Goal: Navigation & Orientation: Find specific page/section

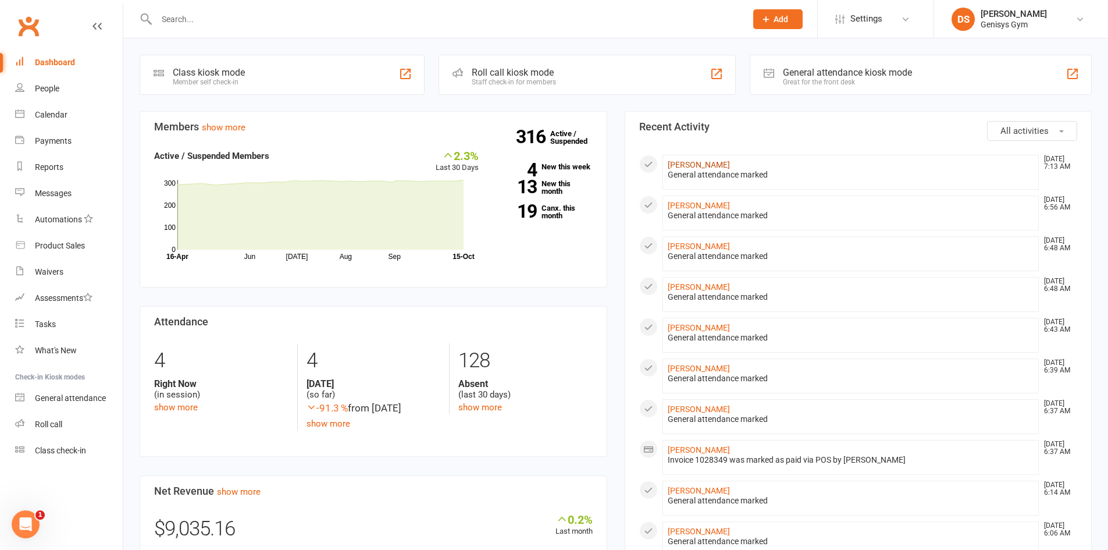
click at [718, 161] on link "[PERSON_NAME]" at bounding box center [699, 164] width 62 height 9
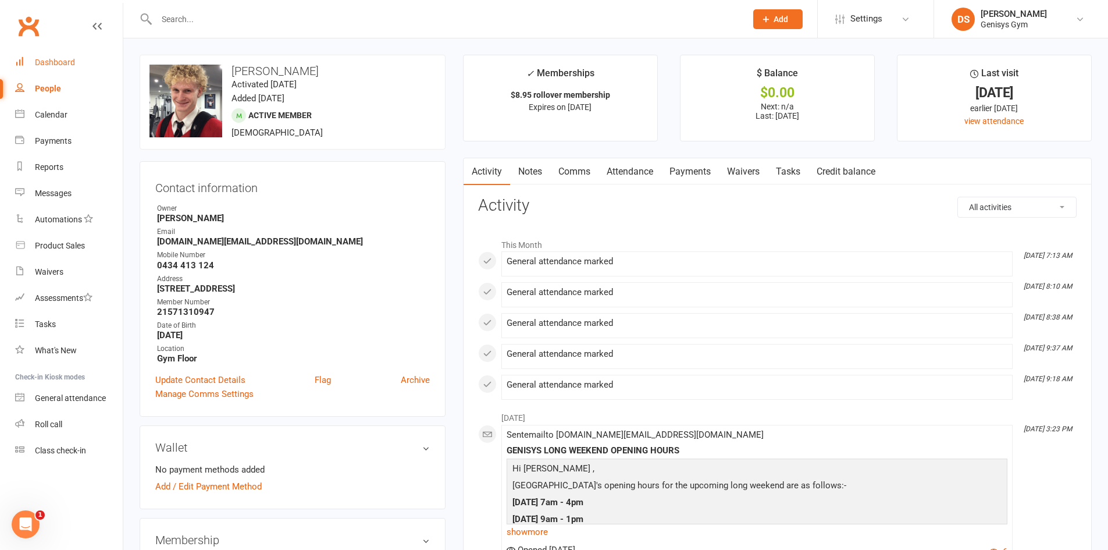
click at [31, 67] on link "Dashboard" at bounding box center [69, 62] width 108 height 26
